Goal: Transaction & Acquisition: Purchase product/service

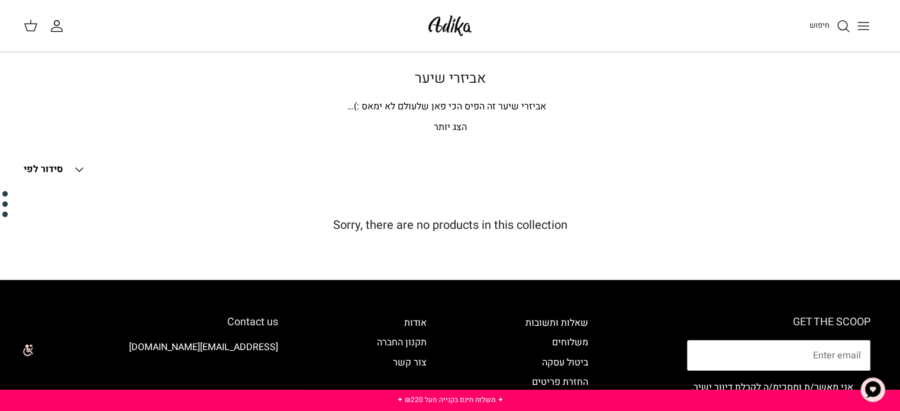
click at [438, 125] on p "הצג יותר" at bounding box center [450, 127] width 829 height 15
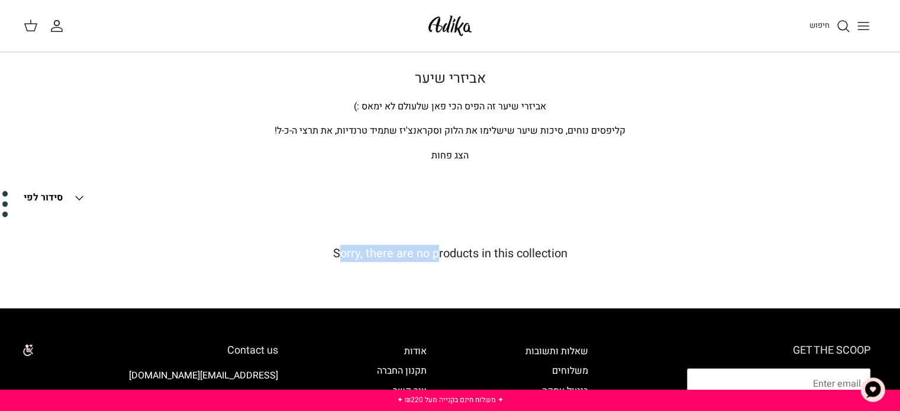
drag, startPoint x: 342, startPoint y: 250, endPoint x: 436, endPoint y: 262, distance: 94.2
click at [436, 261] on h5 "Sorry, there are no products in this collection" at bounding box center [450, 254] width 853 height 14
click at [457, 25] on img at bounding box center [450, 26] width 50 height 28
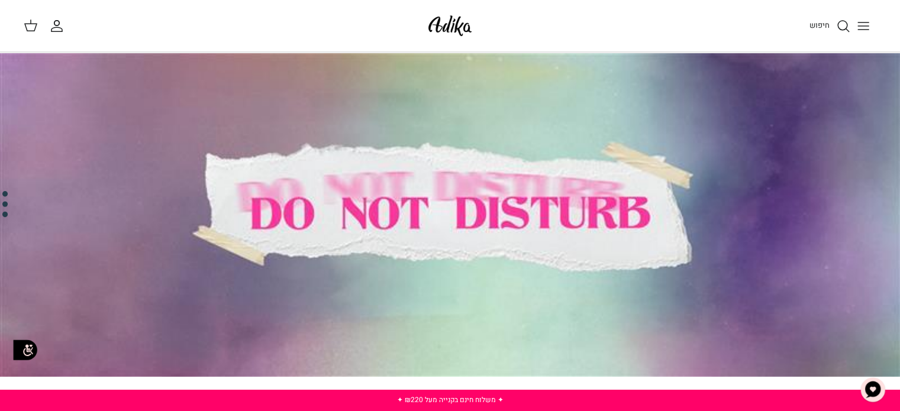
drag, startPoint x: 712, startPoint y: 237, endPoint x: 353, endPoint y: 220, distance: 359.1
click at [353, 220] on div at bounding box center [450, 215] width 900 height 324
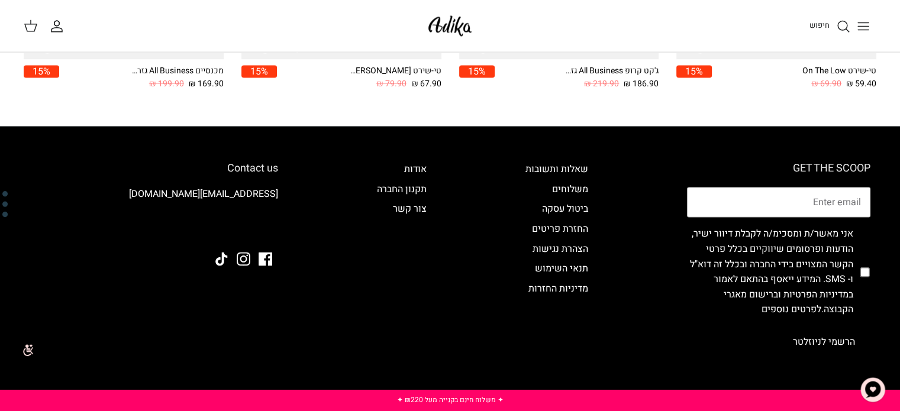
scroll to position [1783, 0]
